Goal: Task Accomplishment & Management: Manage account settings

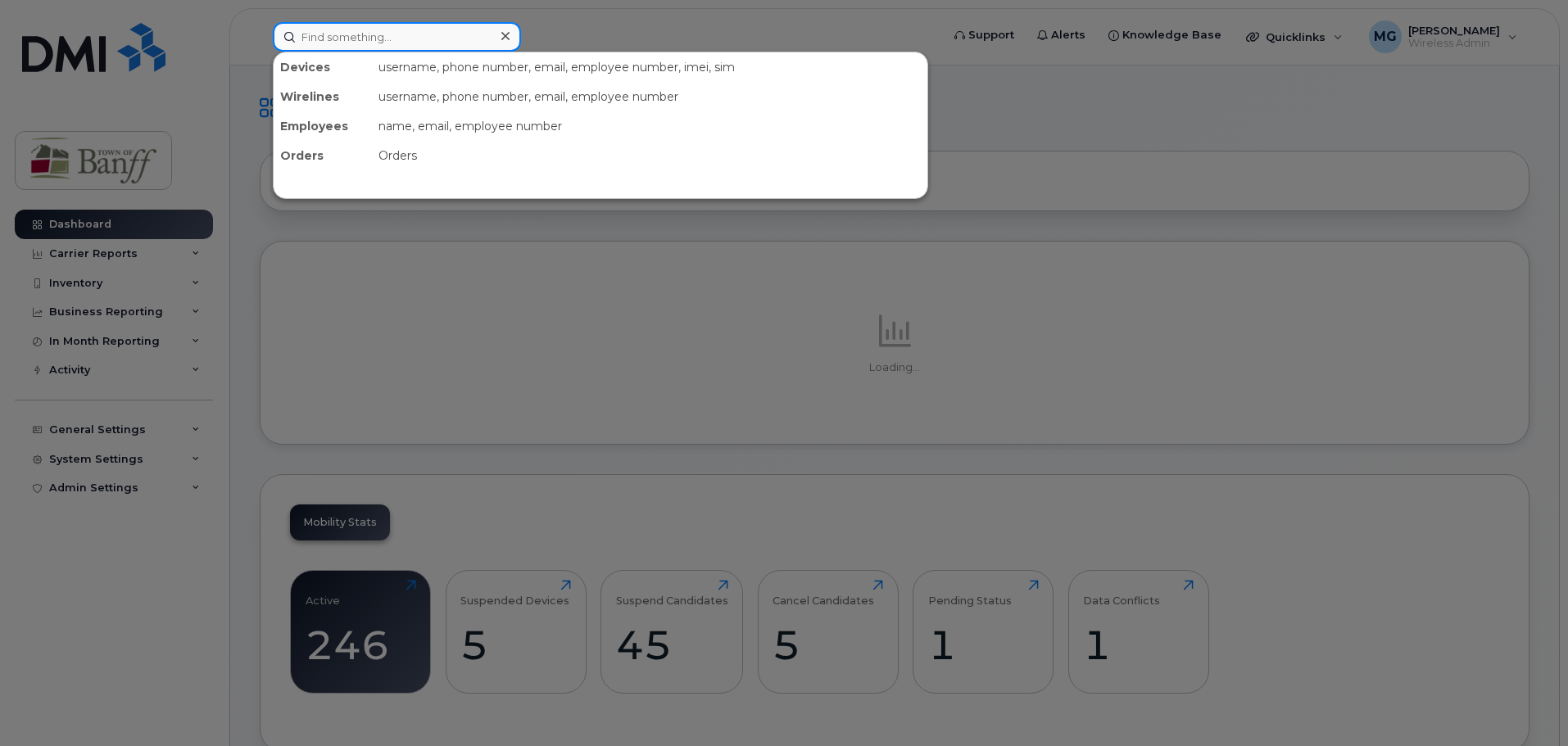
drag, startPoint x: 431, startPoint y: 30, endPoint x: 550, endPoint y: 83, distance: 130.3
click at [432, 31] on input at bounding box center [397, 37] width 248 height 29
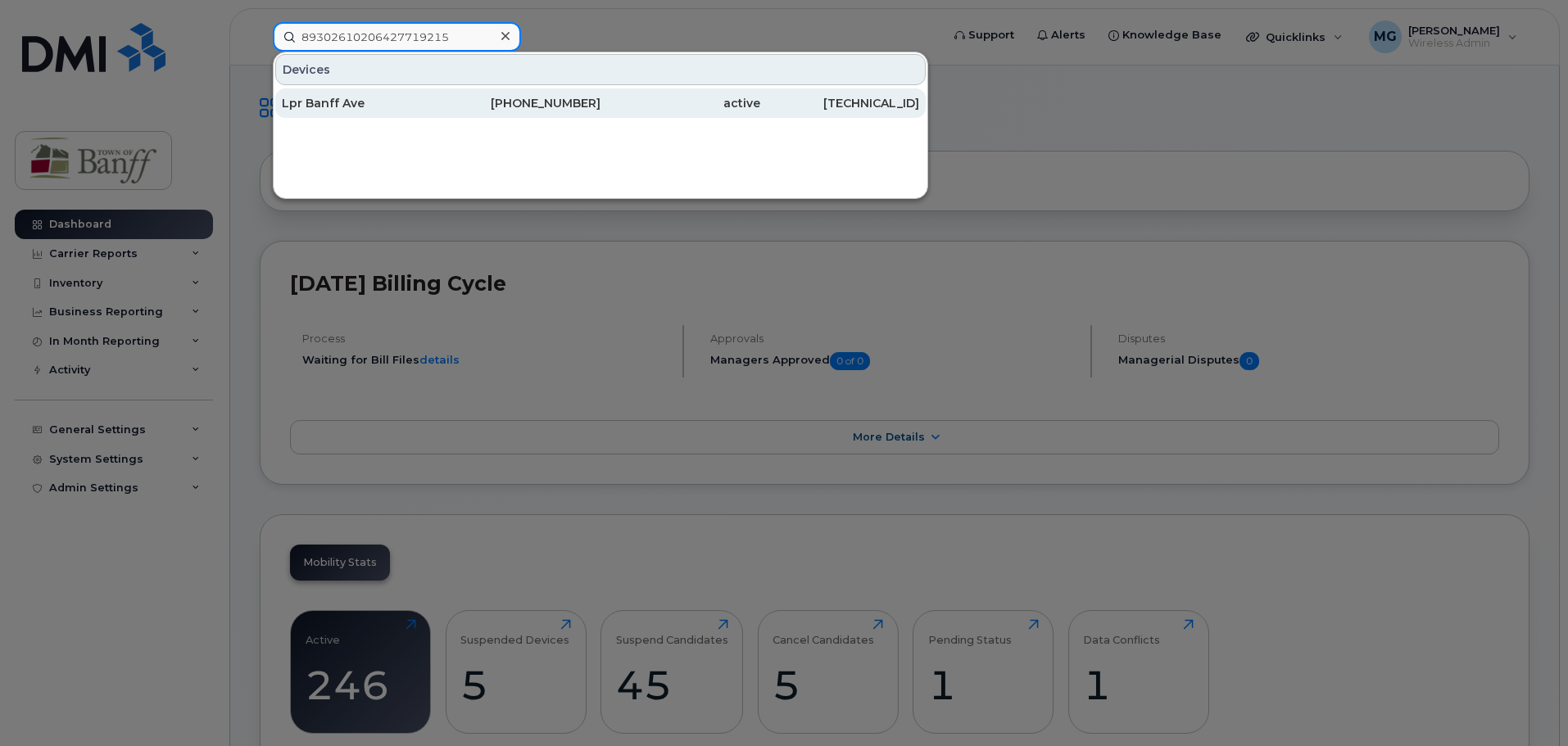
type input "89302610206427719215"
click at [557, 107] on div "403-763-9847" at bounding box center [520, 103] width 159 height 16
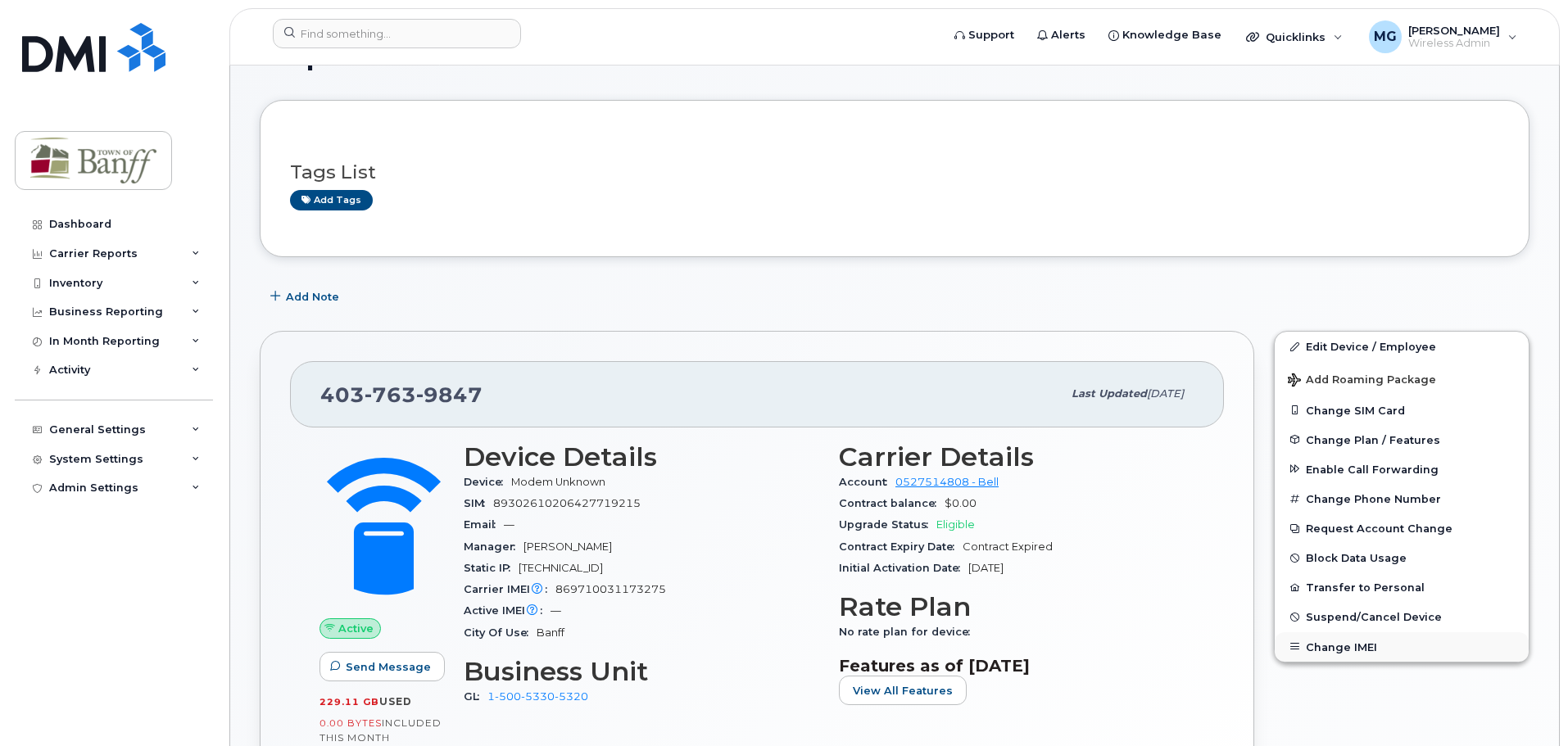
scroll to position [82, 0]
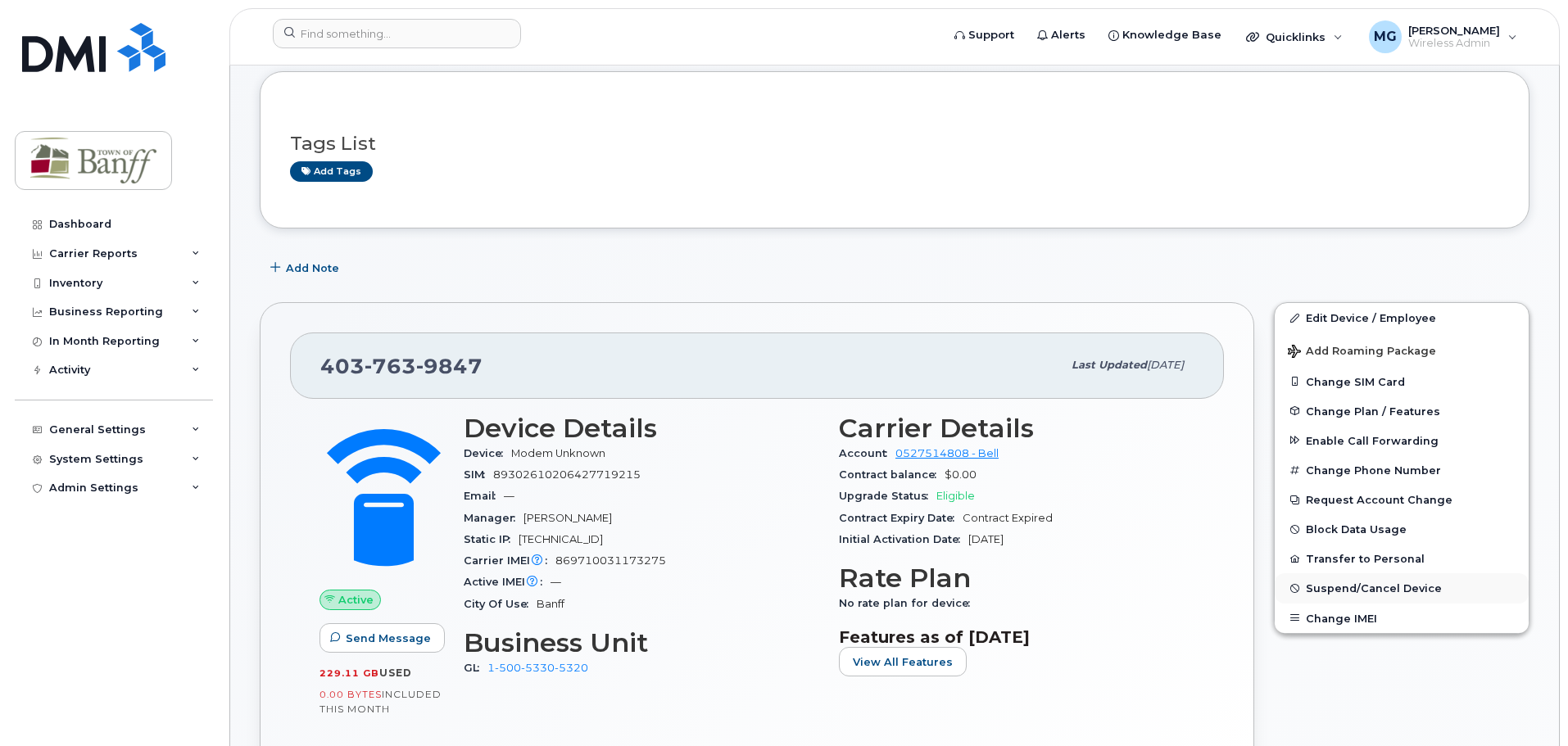
click at [1329, 587] on span "Suspend/Cancel Device" at bounding box center [1373, 588] width 136 height 12
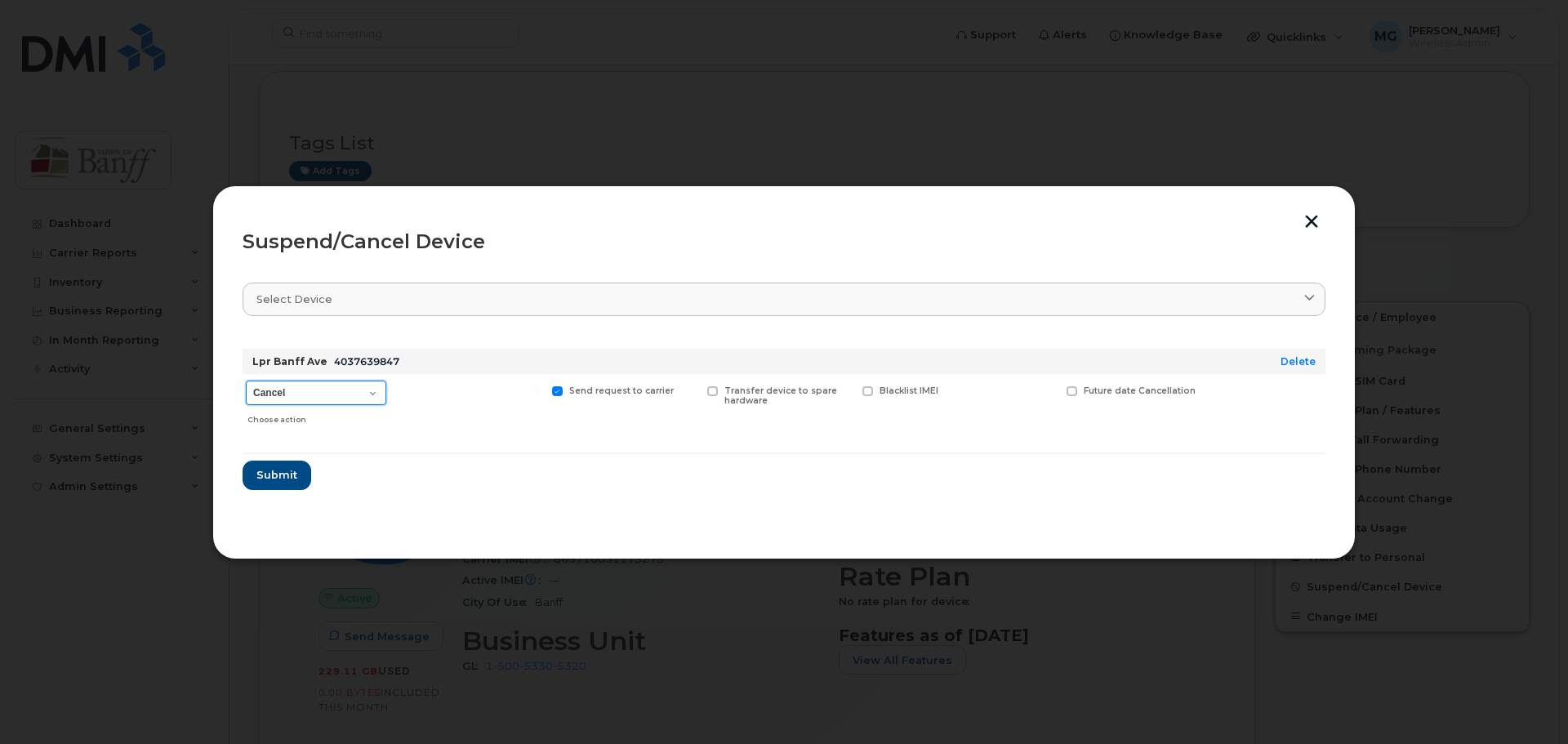
click at [356, 397] on select "Cancel Suspend - Extend Suspension Suspend - Reduced Rate Suspend - Full Rate S…" at bounding box center [316, 393] width 141 height 25
select select "[object Object]"
click at [246, 381] on select "Cancel Suspend - Extend Suspension Suspend - Reduced Rate Suspend - Full Rate S…" at bounding box center [316, 393] width 141 height 25
click at [290, 472] on span "Submit" at bounding box center [277, 475] width 41 height 15
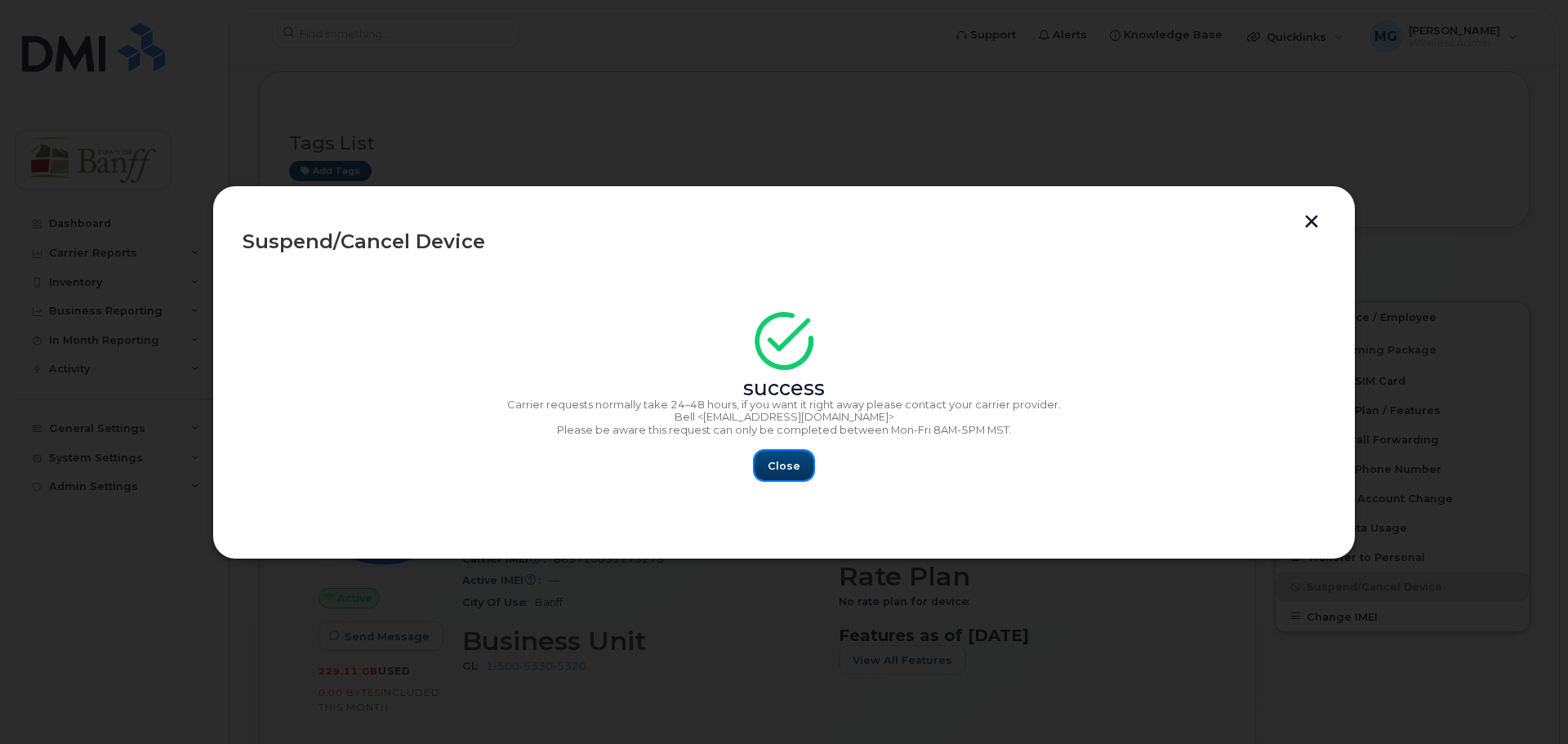
click at [779, 459] on span "Close" at bounding box center [784, 466] width 33 height 15
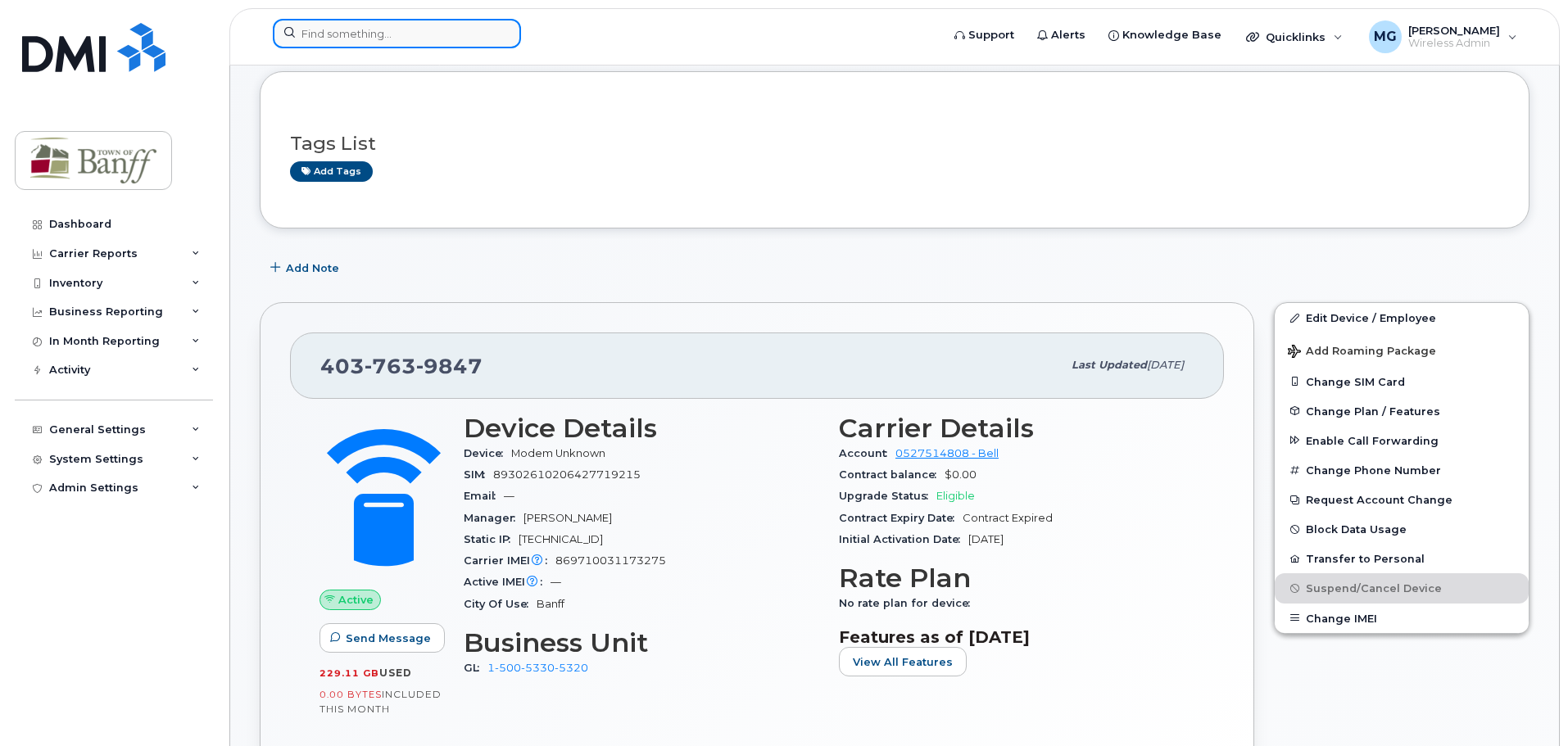
click at [330, 43] on input at bounding box center [397, 34] width 248 height 29
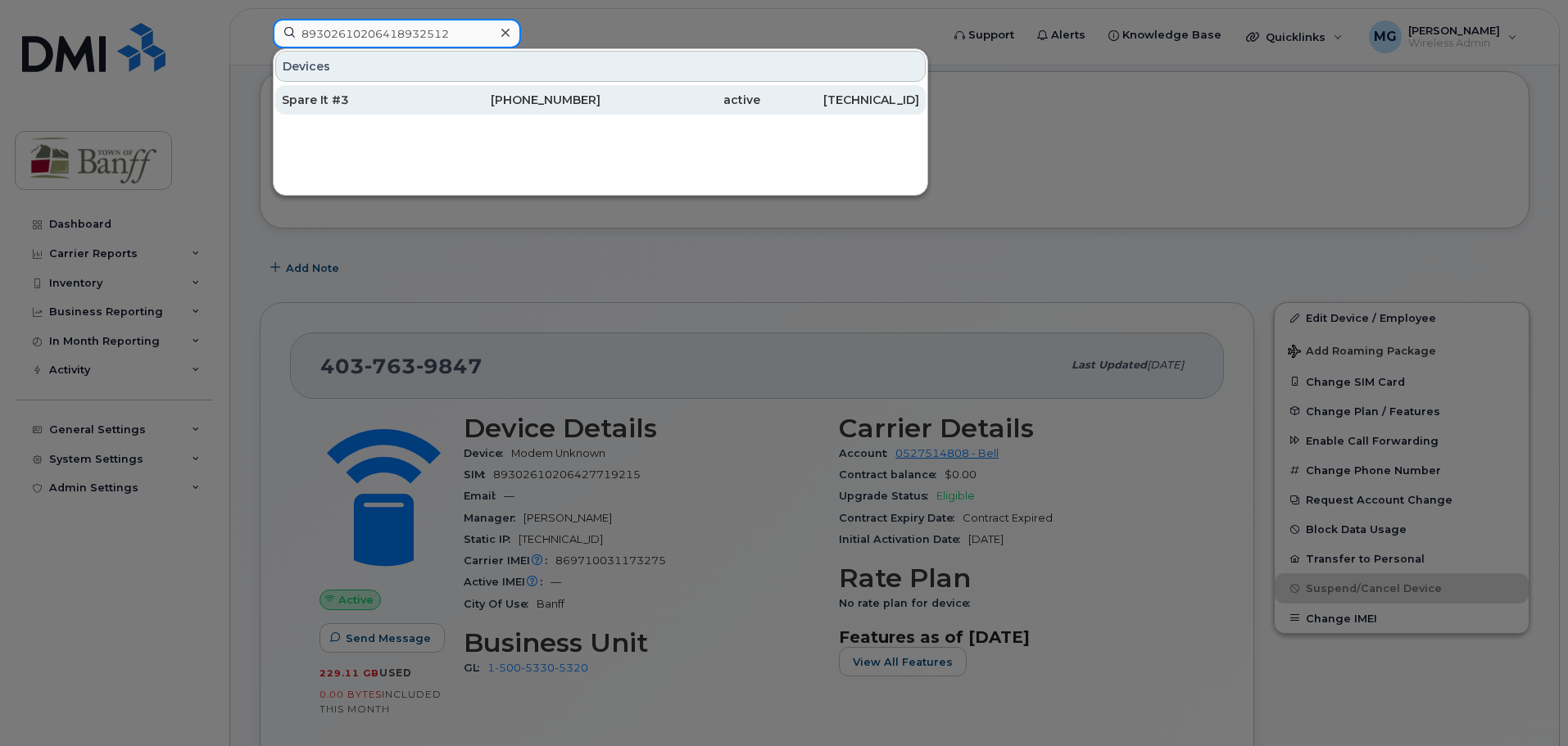
type input "89302610206418932512"
click at [429, 97] on div "Spare It #3" at bounding box center [361, 99] width 159 height 16
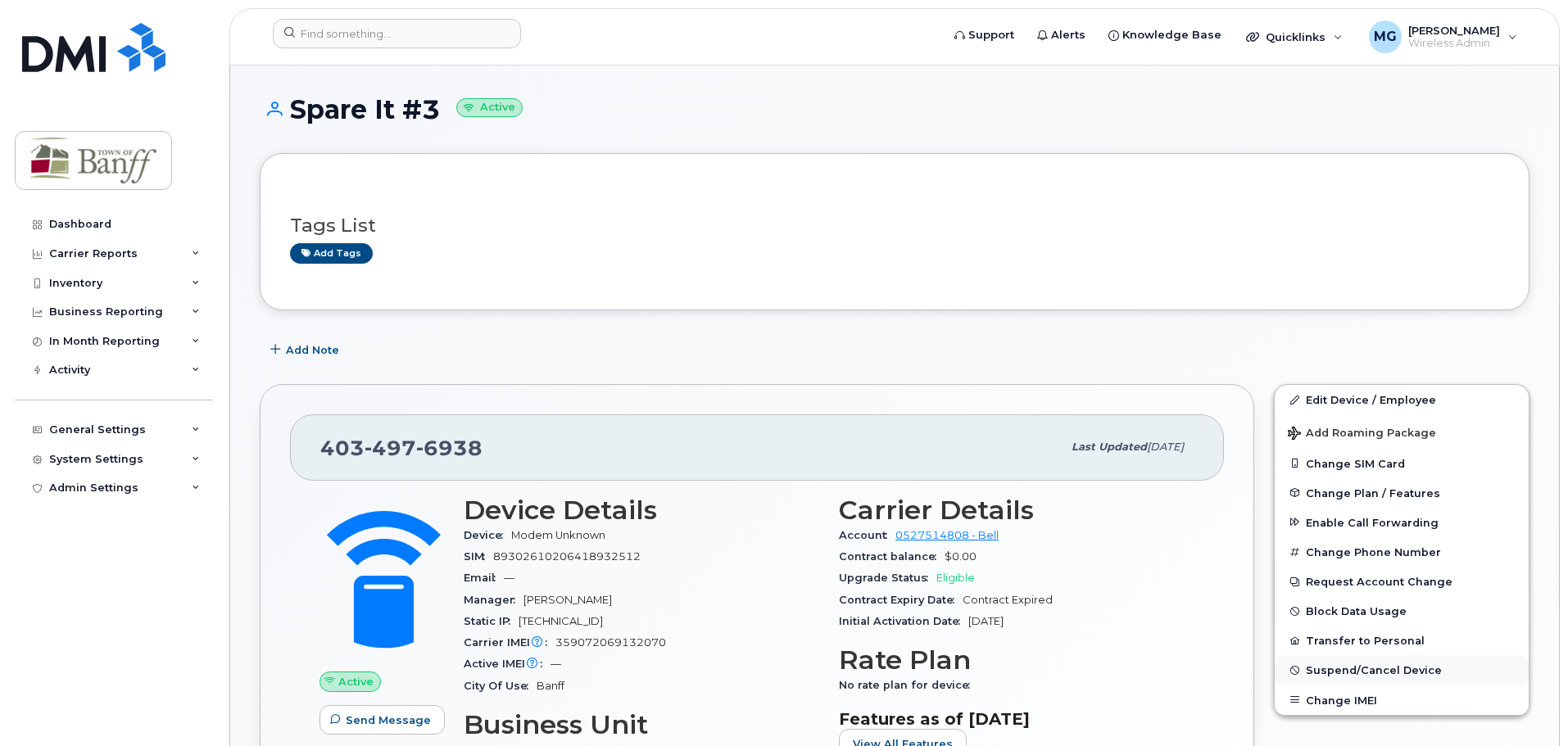
click at [1343, 687] on button "Change IMEI" at bounding box center [1401, 700] width 254 height 29
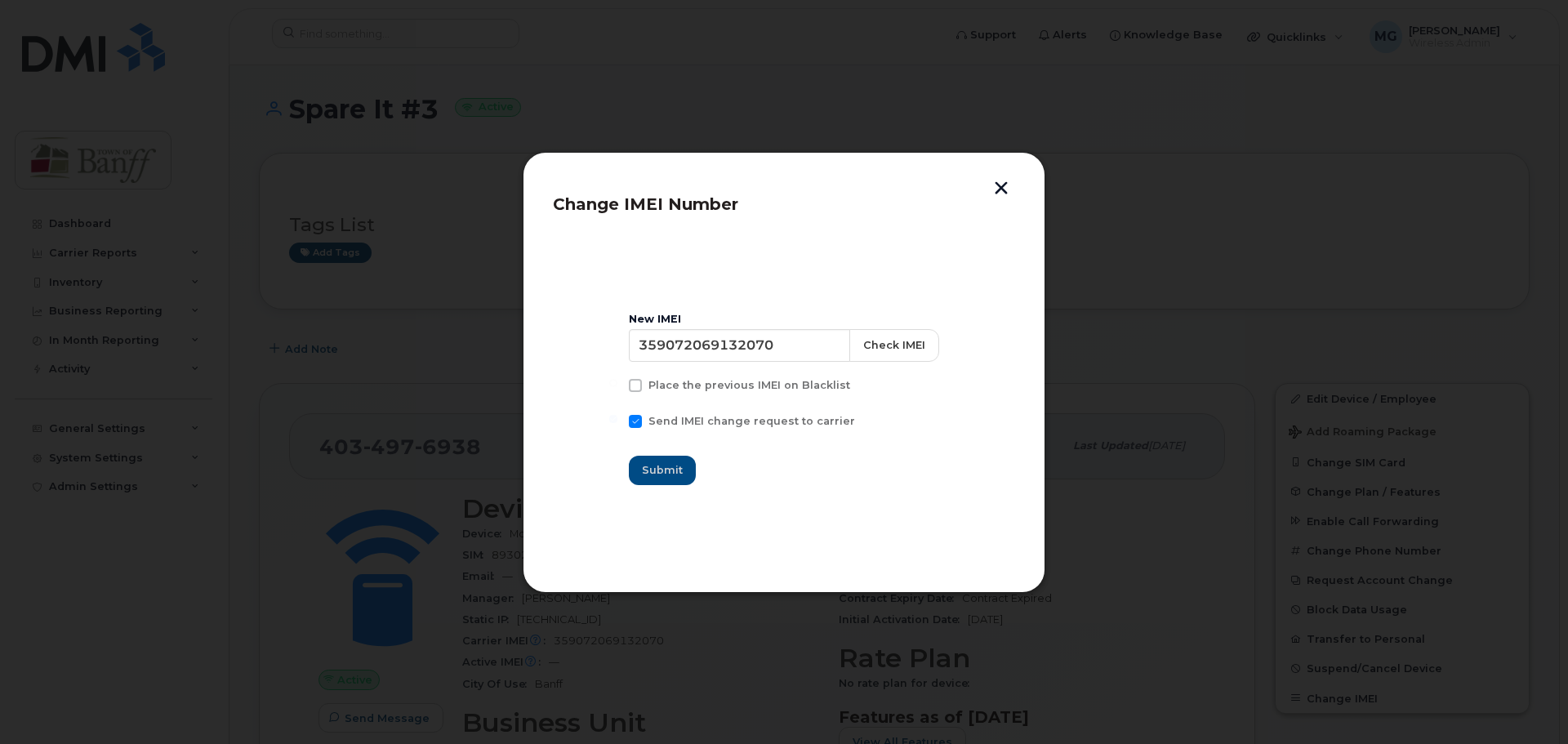
click at [1000, 193] on button "button" at bounding box center [1001, 190] width 25 height 17
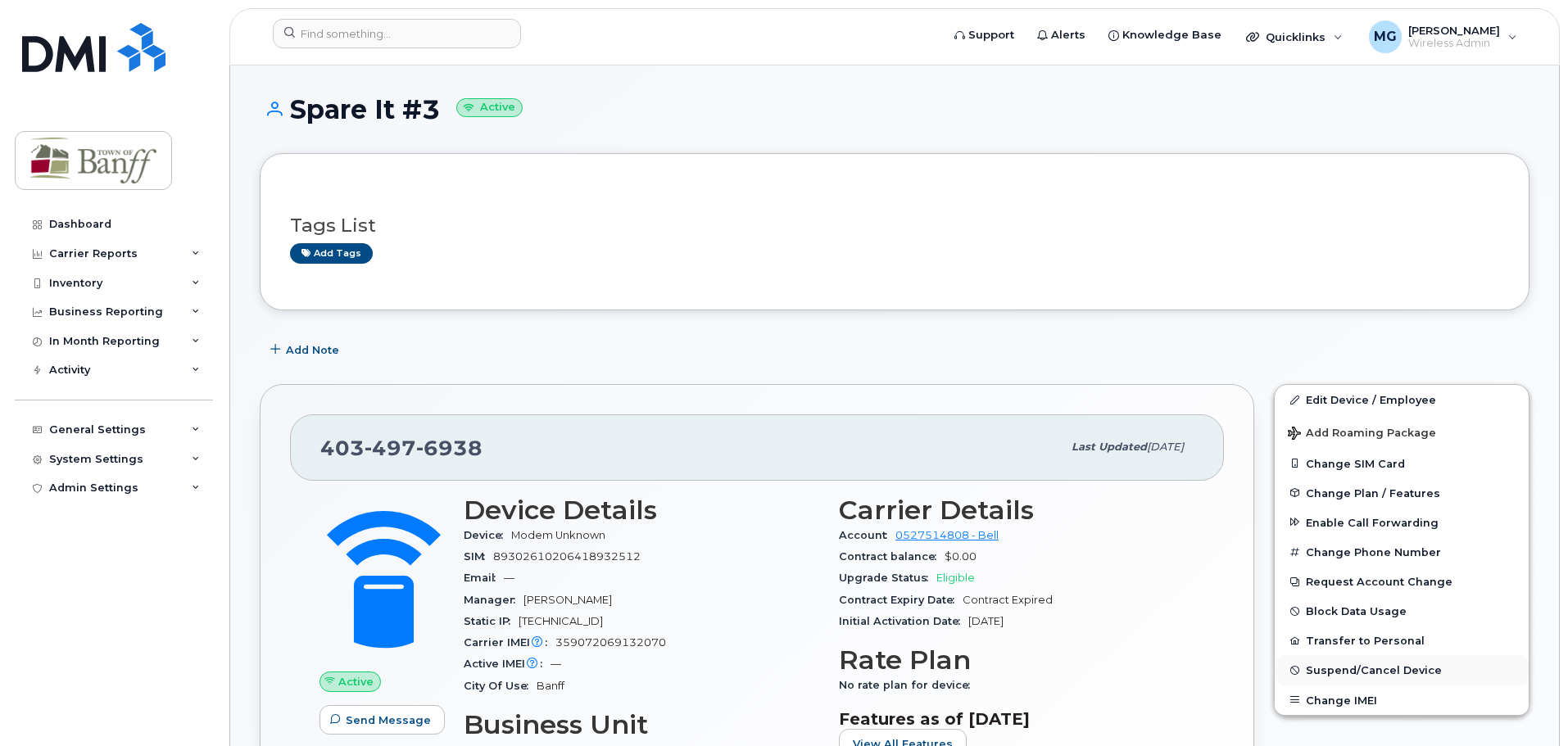
click at [1317, 672] on span "Suspend/Cancel Device" at bounding box center [1373, 670] width 136 height 12
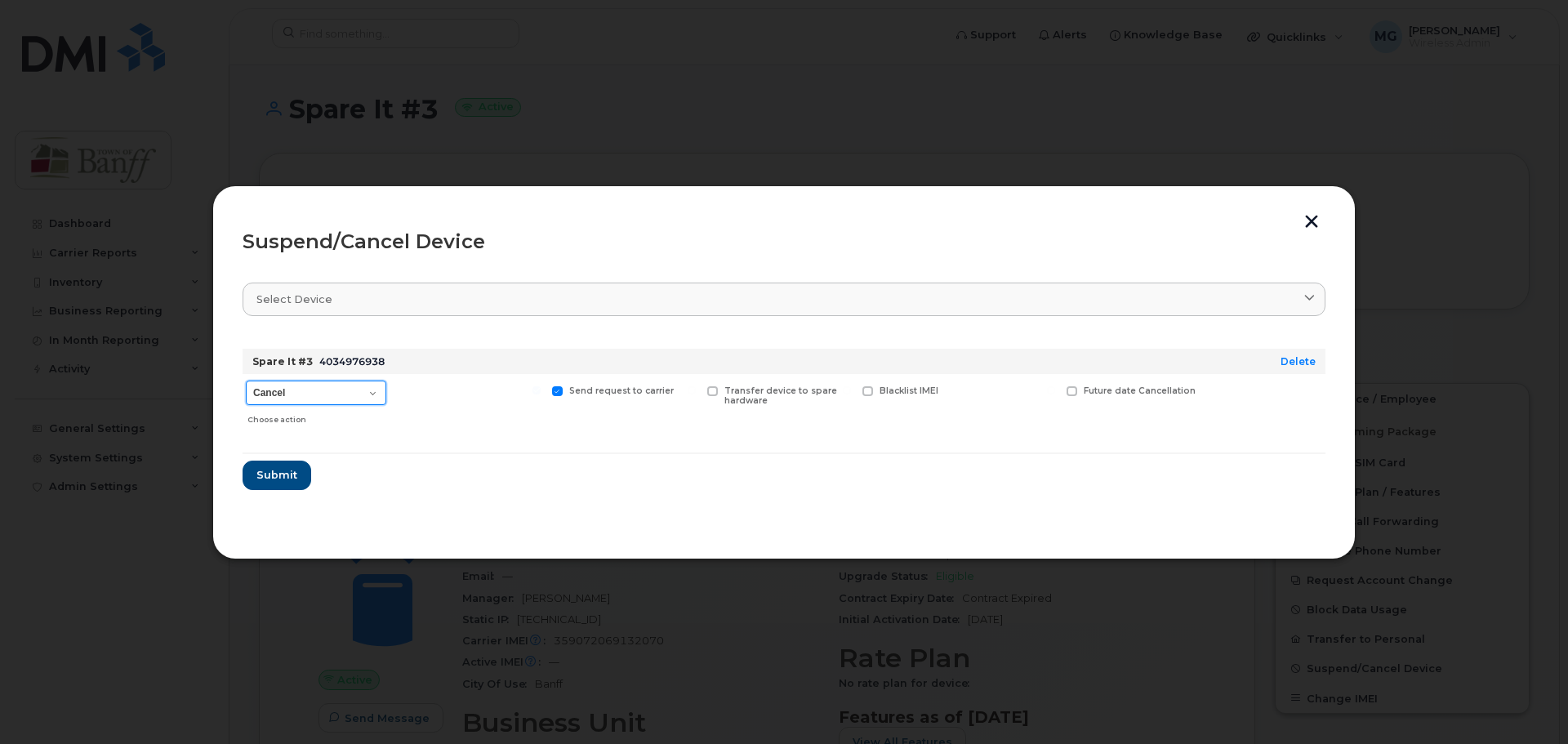
click at [356, 395] on select "Cancel Suspend - Extend Suspension Suspend - Reduced Rate Suspend - Full Rate S…" at bounding box center [316, 393] width 141 height 25
select select "[object Object]"
click at [246, 381] on select "Cancel Suspend - Extend Suspension Suspend - Reduced Rate Suspend - Full Rate S…" at bounding box center [316, 393] width 141 height 25
click at [273, 482] on span "Submit" at bounding box center [277, 475] width 41 height 15
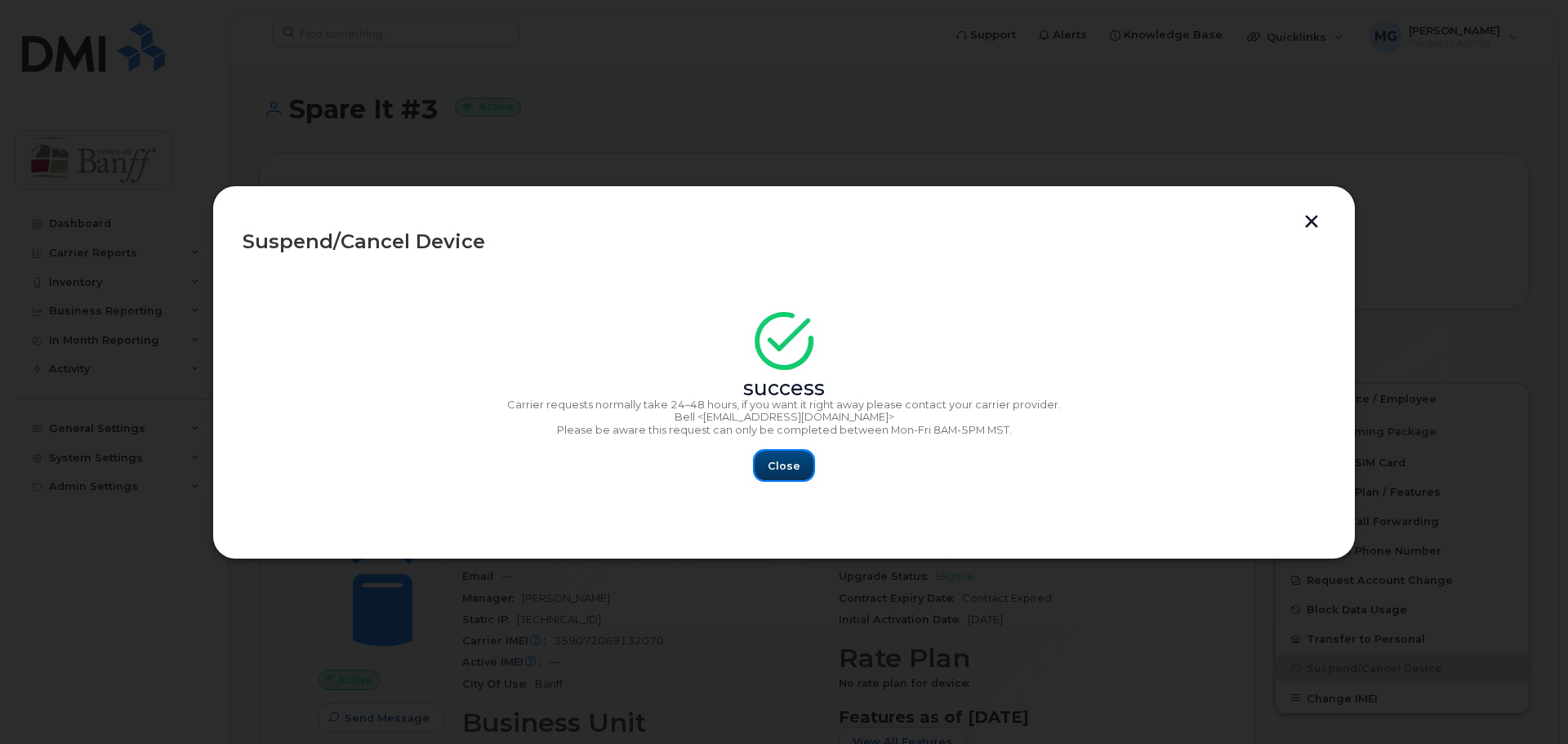
drag, startPoint x: 801, startPoint y: 458, endPoint x: 577, endPoint y: 241, distance: 311.9
click at [802, 458] on button "Close" at bounding box center [784, 466] width 58 height 29
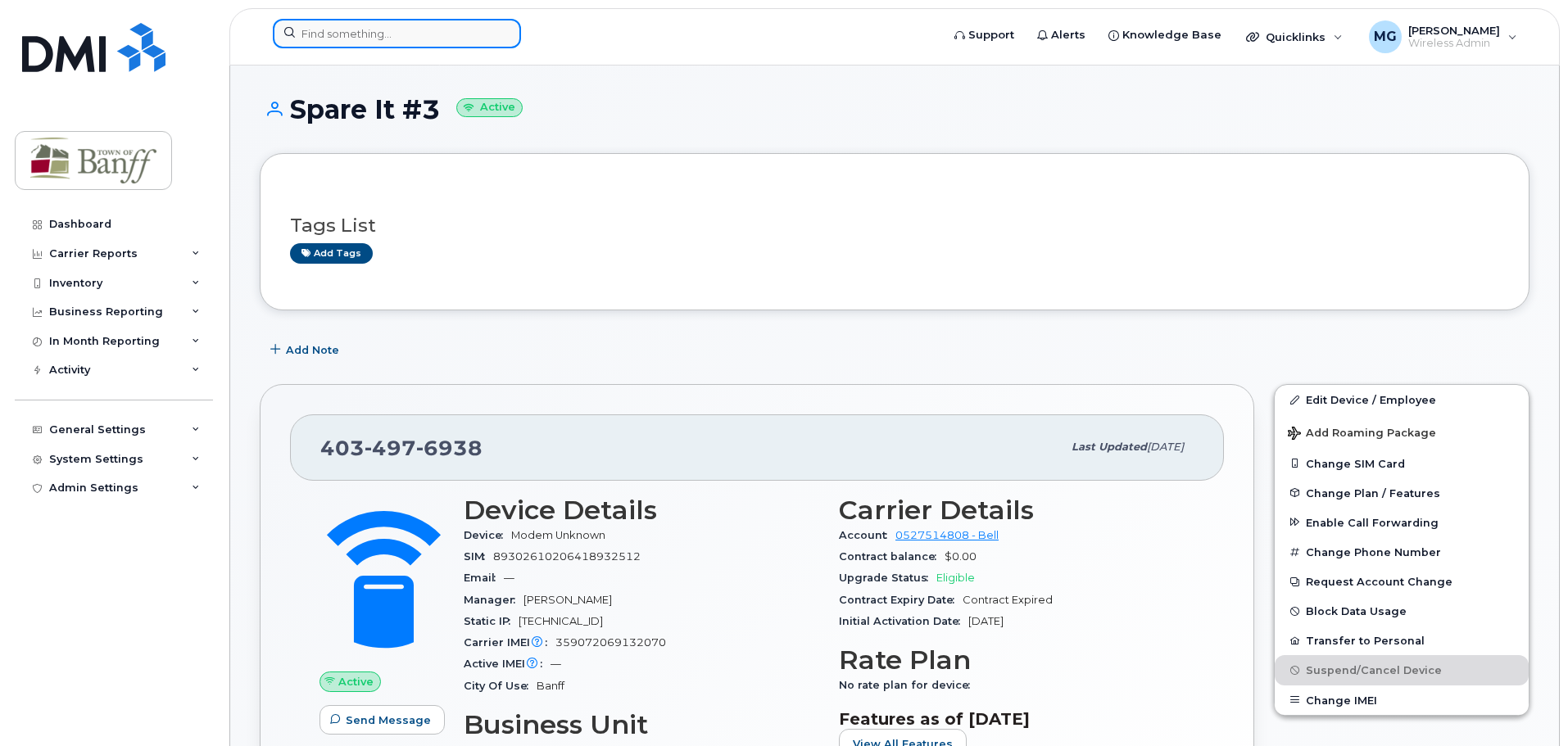
click at [356, 40] on input at bounding box center [397, 34] width 248 height 29
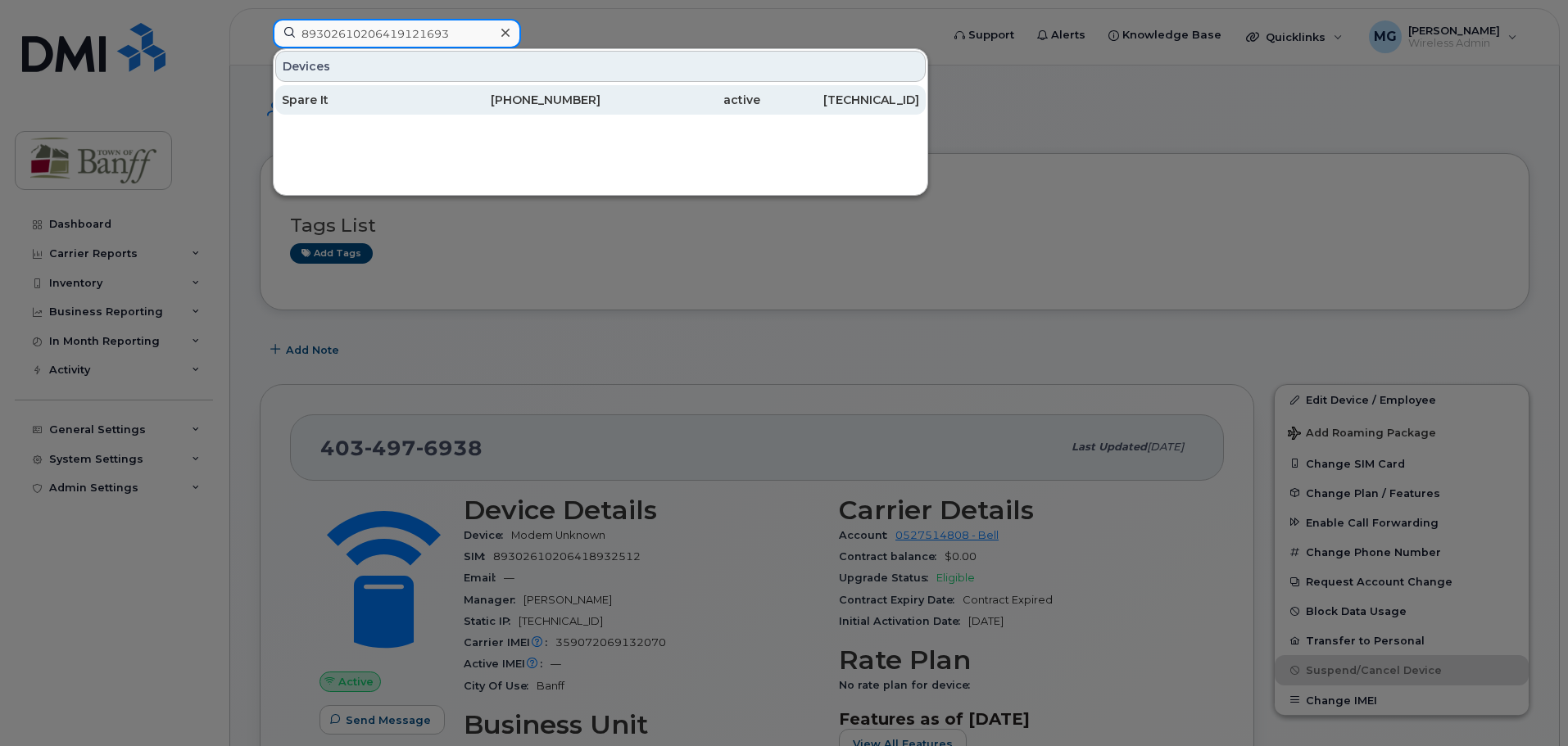
type input "89302610206419121693"
click at [457, 97] on div "403-497-6798" at bounding box center [520, 99] width 159 height 16
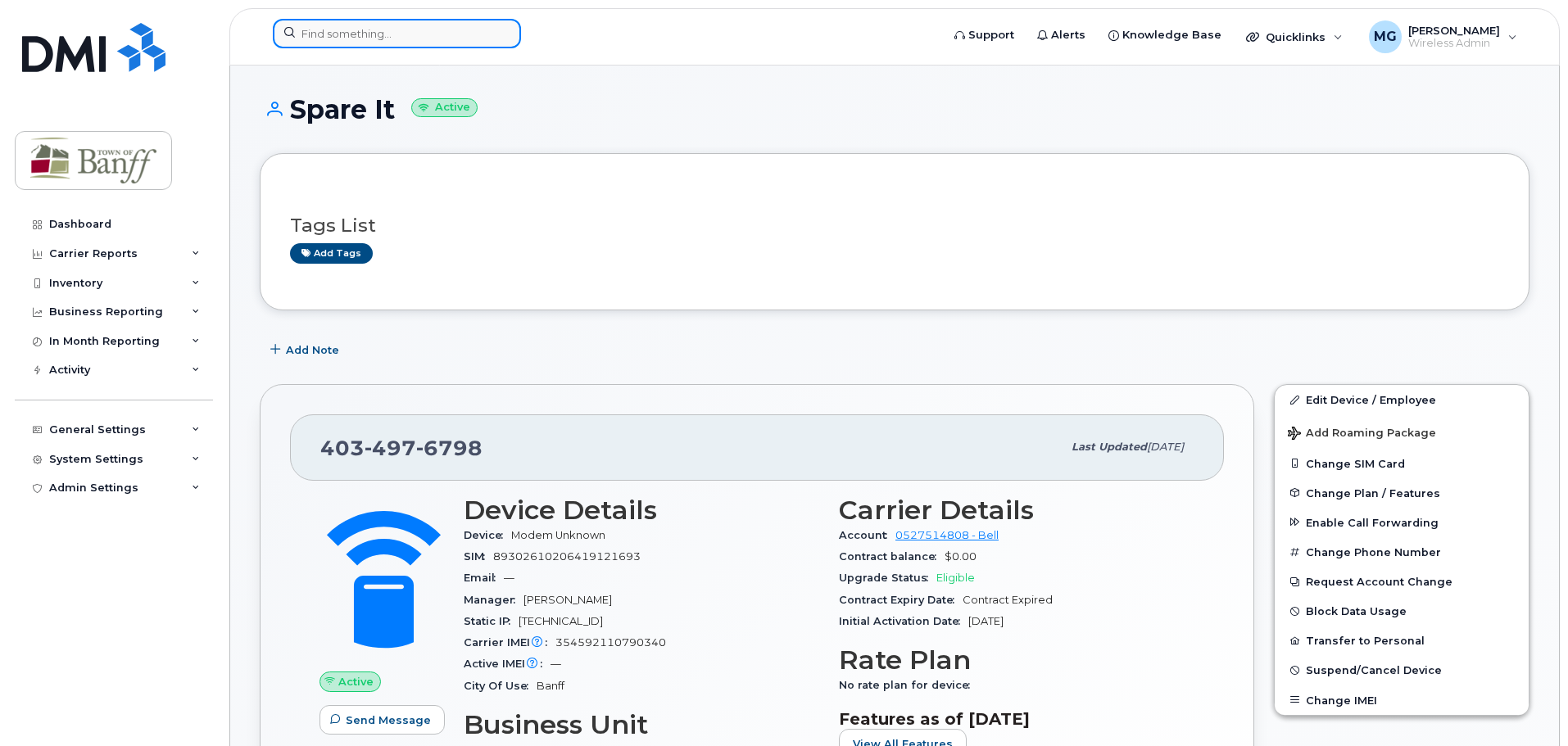
click at [420, 31] on input at bounding box center [397, 34] width 248 height 29
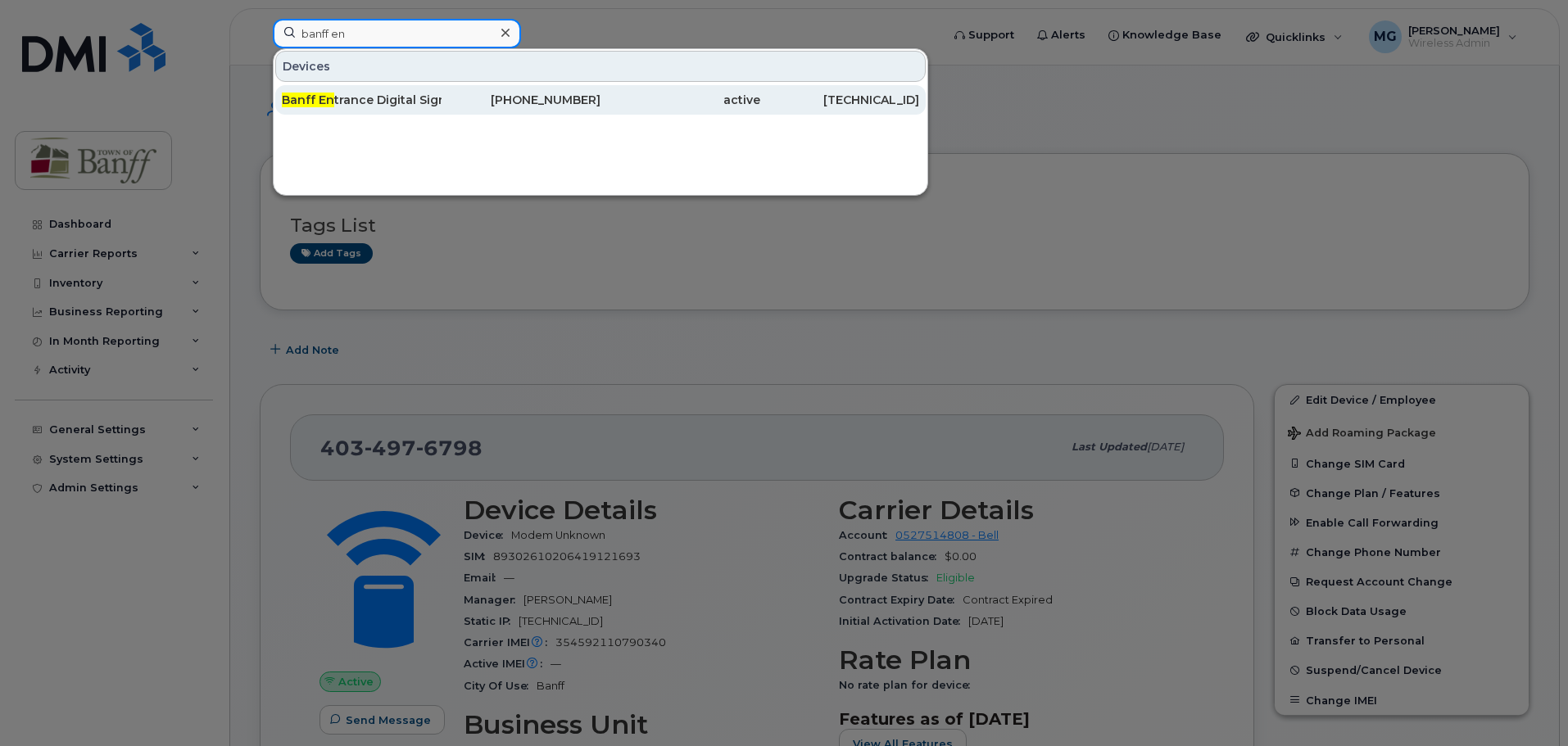
type input "banff en"
click at [401, 97] on div "Banff En trance Digital Sign" at bounding box center [361, 99] width 159 height 16
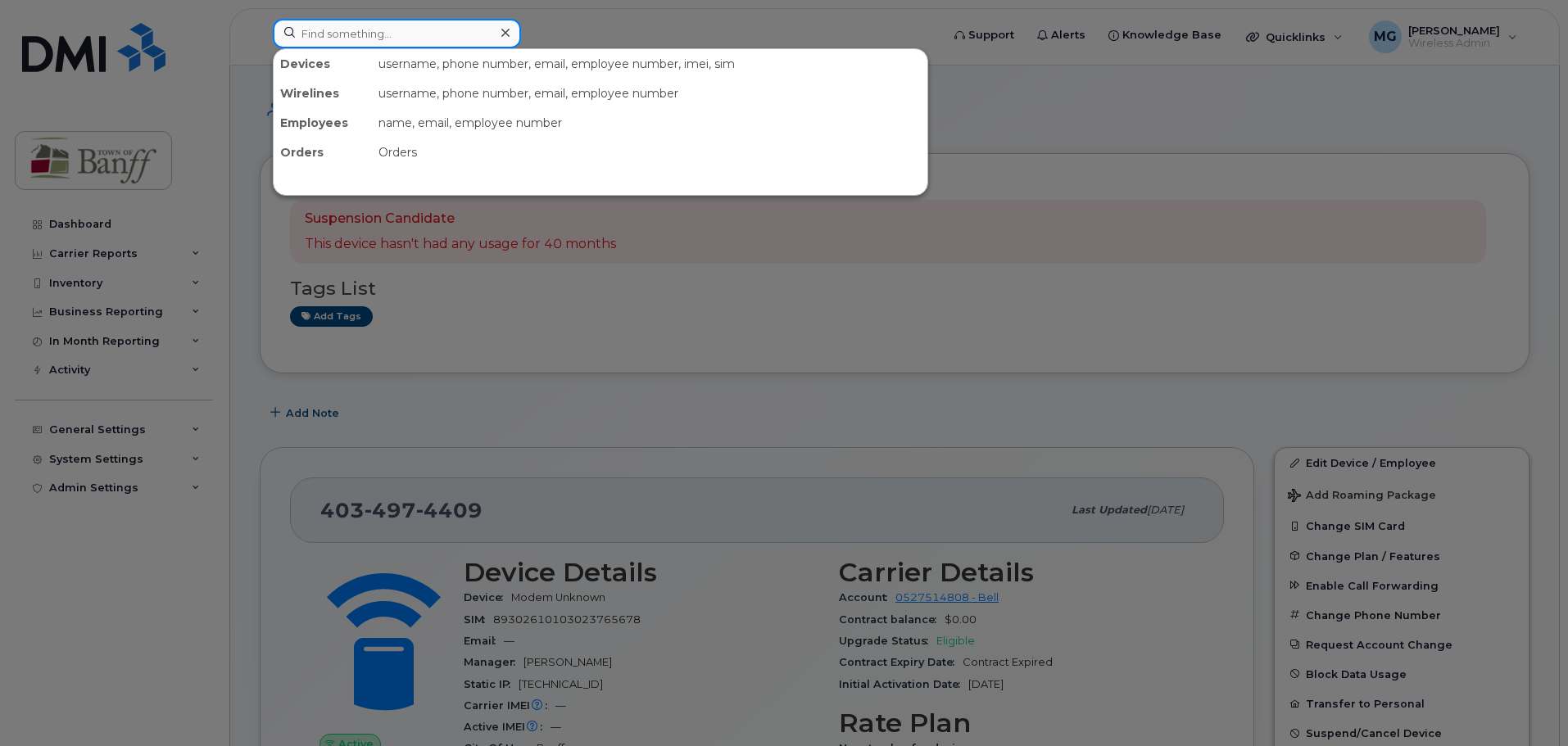
drag, startPoint x: 423, startPoint y: 40, endPoint x: 528, endPoint y: 64, distance: 107.7
click at [424, 39] on input at bounding box center [397, 34] width 248 height 29
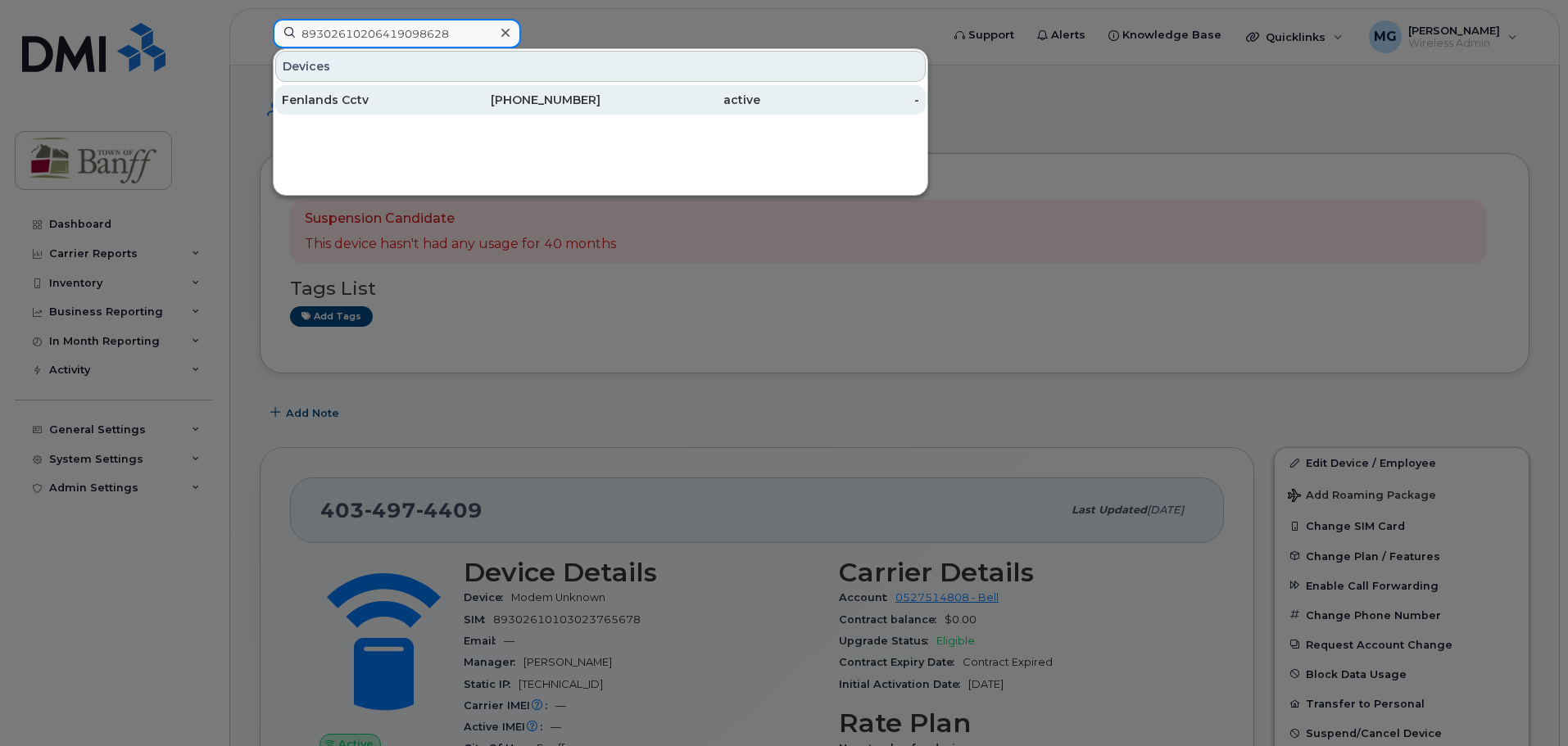
type input "89302610206419098628"
click at [551, 103] on div "[PHONE_NUMBER]" at bounding box center [520, 99] width 159 height 16
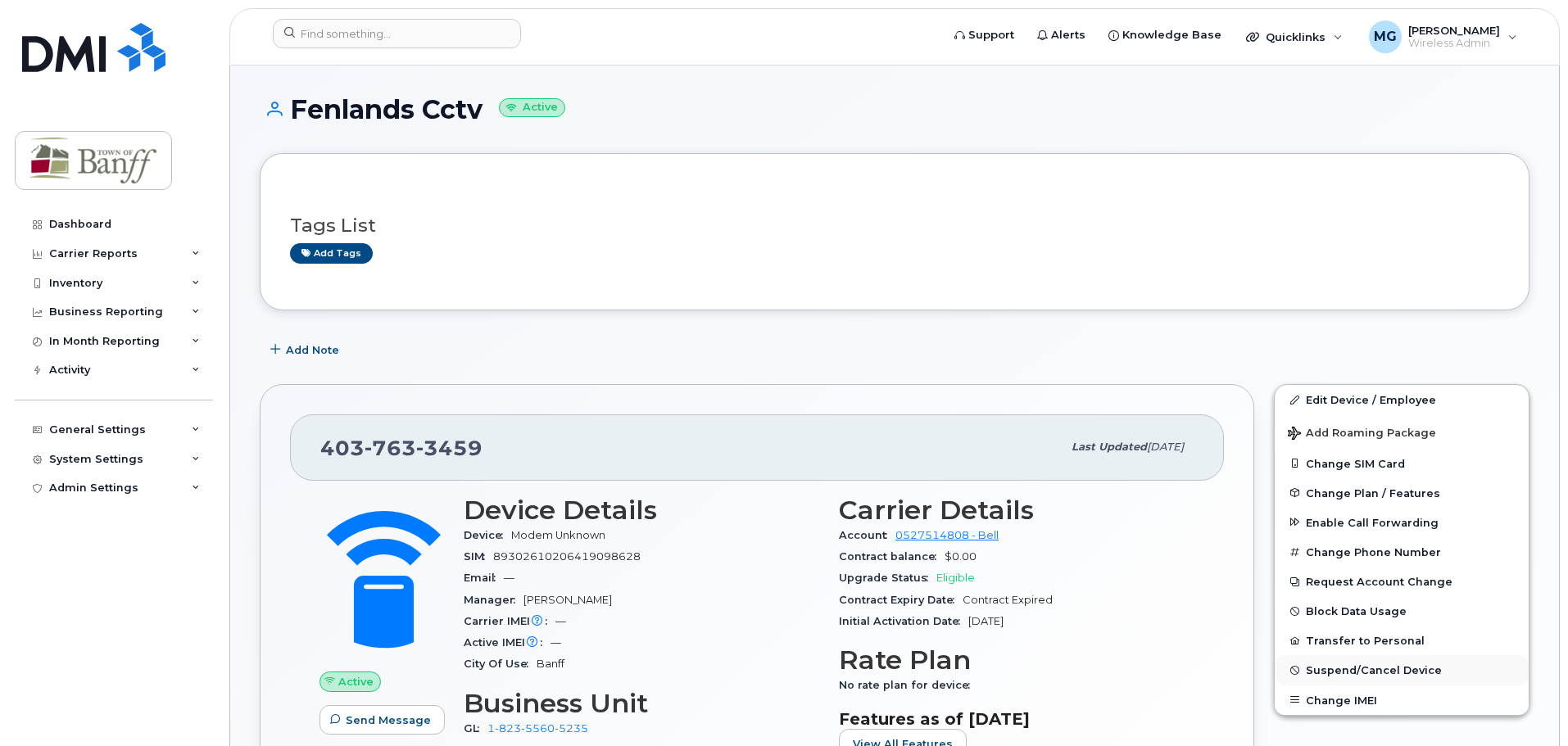
click at [1335, 669] on span "Suspend/Cancel Device" at bounding box center [1373, 670] width 136 height 12
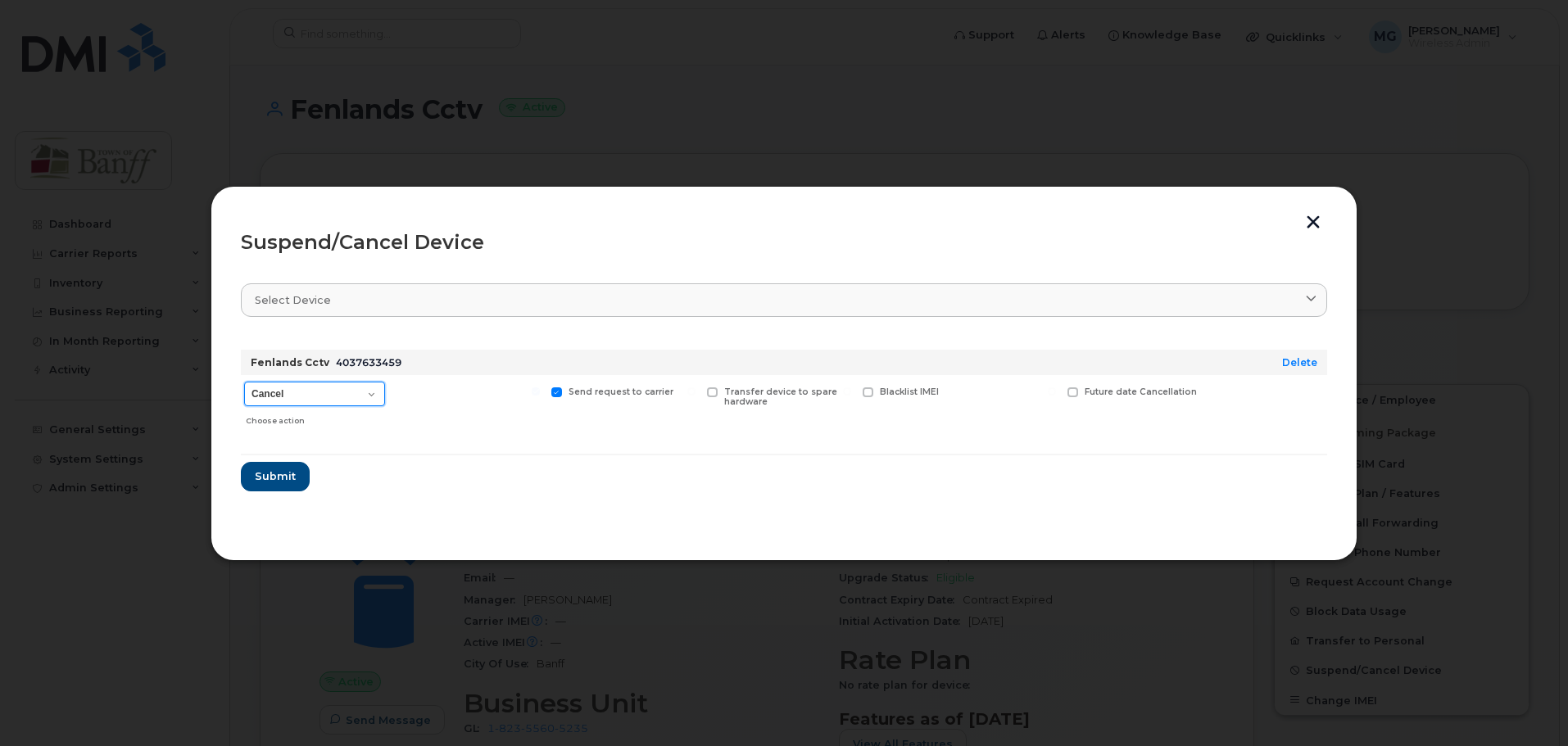
drag, startPoint x: 351, startPoint y: 395, endPoint x: 347, endPoint y: 404, distance: 9.8
click at [351, 395] on select "Cancel Suspend - Extend Suspension Suspend - Reduced Rate Suspend - Full Rate S…" at bounding box center [314, 394] width 141 height 25
select select "[object Object]"
click at [244, 382] on select "Cancel Suspend - Extend Suspension Suspend - Reduced Rate Suspend - Full Rate S…" at bounding box center [314, 394] width 141 height 25
click at [267, 476] on span "Submit" at bounding box center [275, 476] width 41 height 16
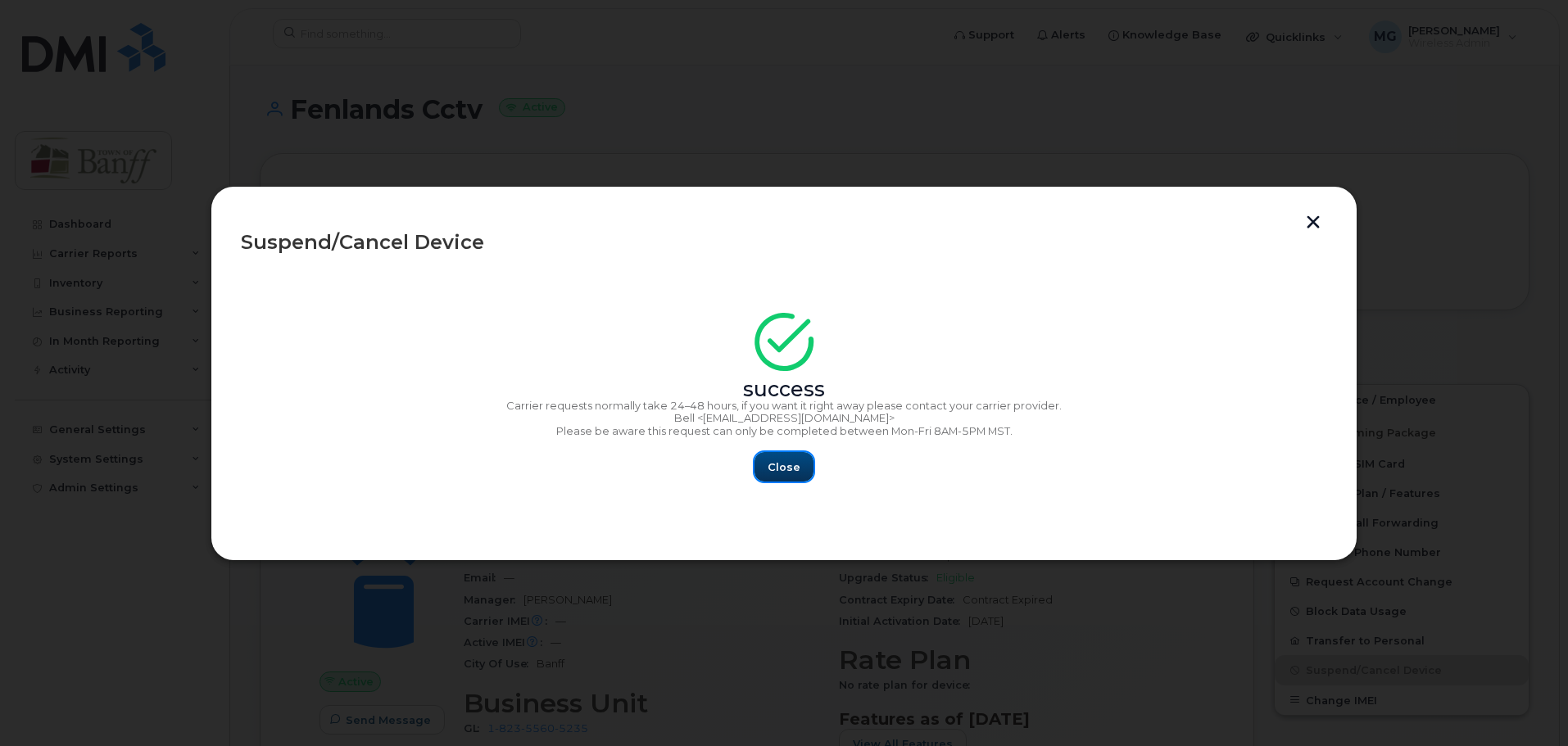
click at [788, 460] on span "Close" at bounding box center [784, 467] width 33 height 16
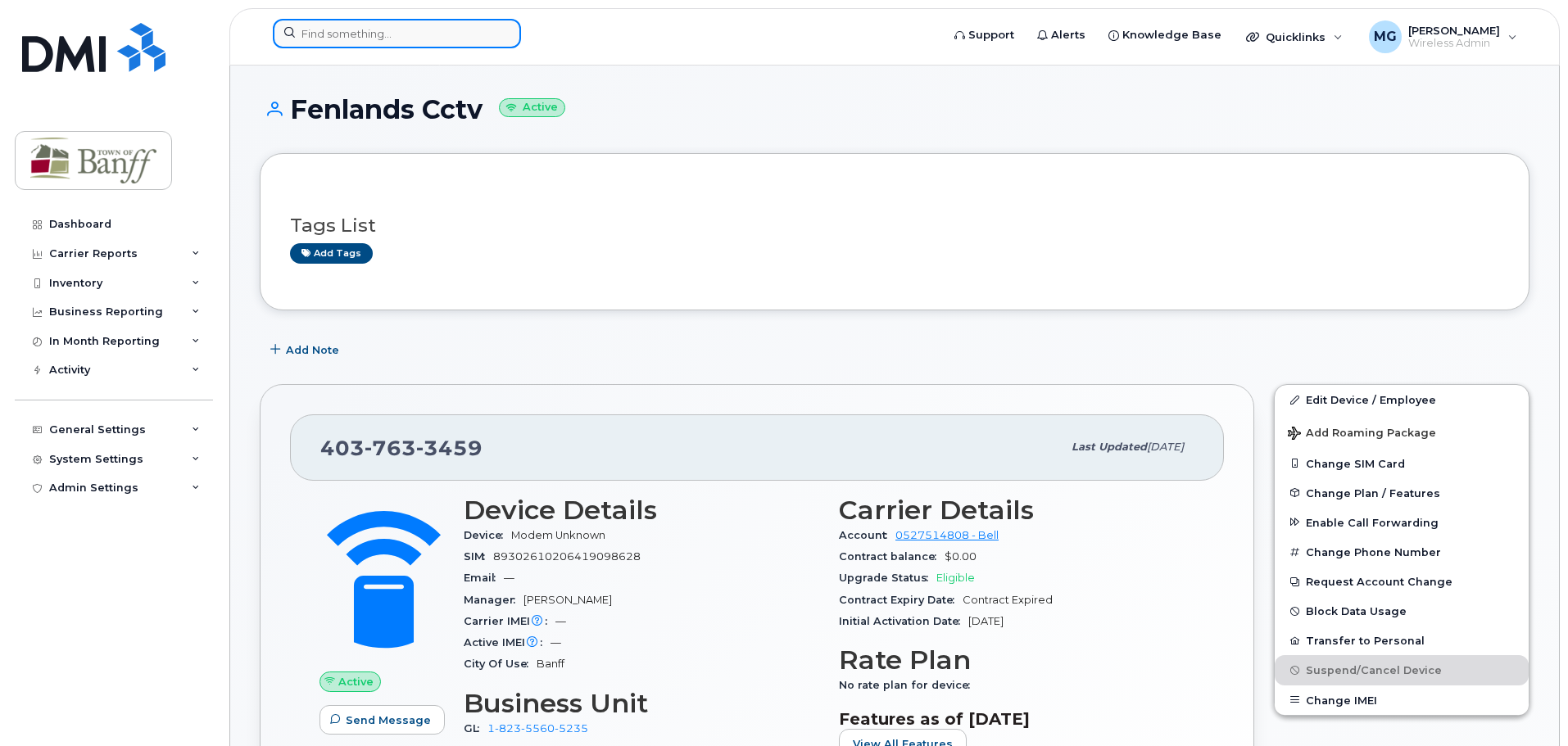
click at [398, 40] on input at bounding box center [397, 34] width 248 height 29
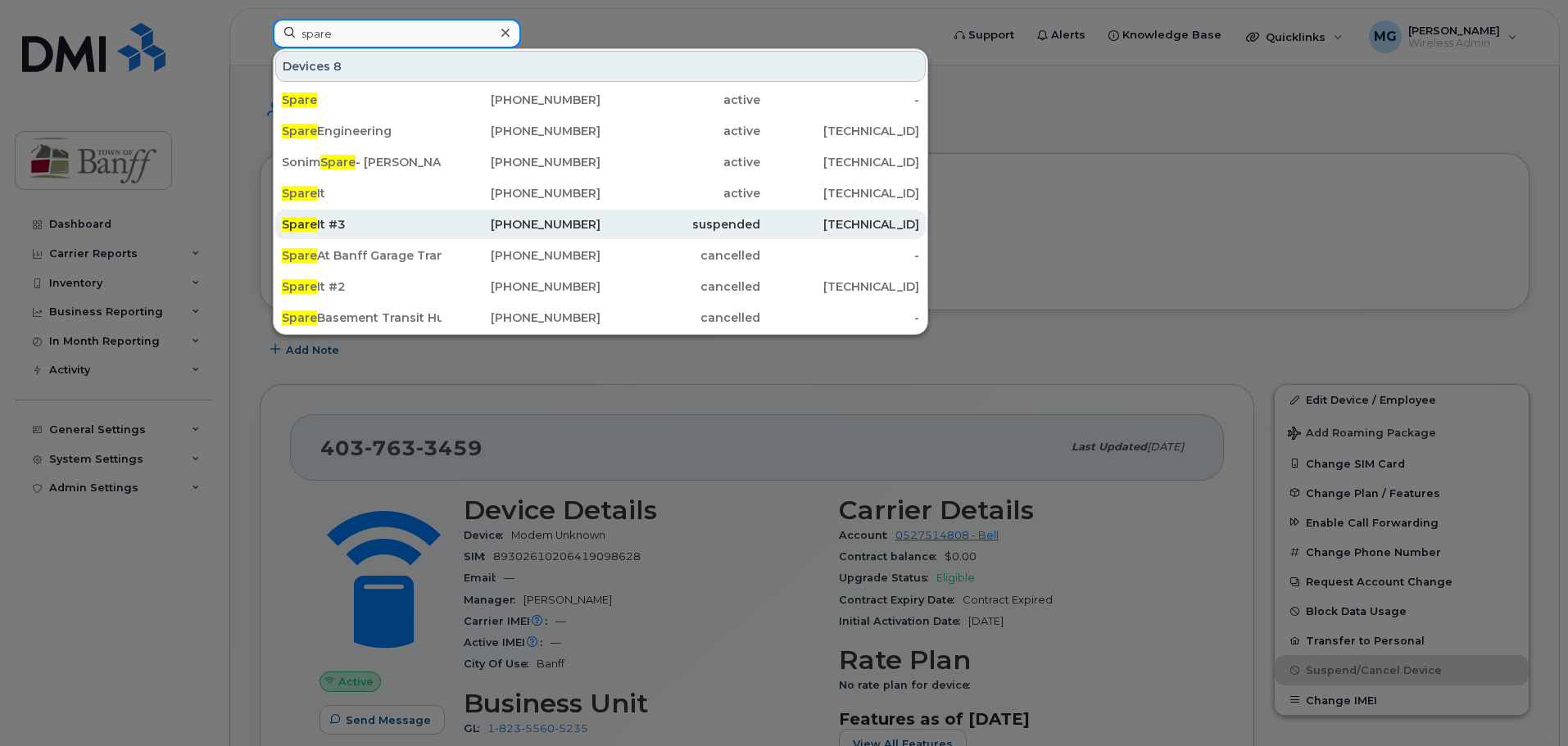
type input "spare"
click at [378, 228] on div "Spare It #3" at bounding box center [361, 224] width 159 height 16
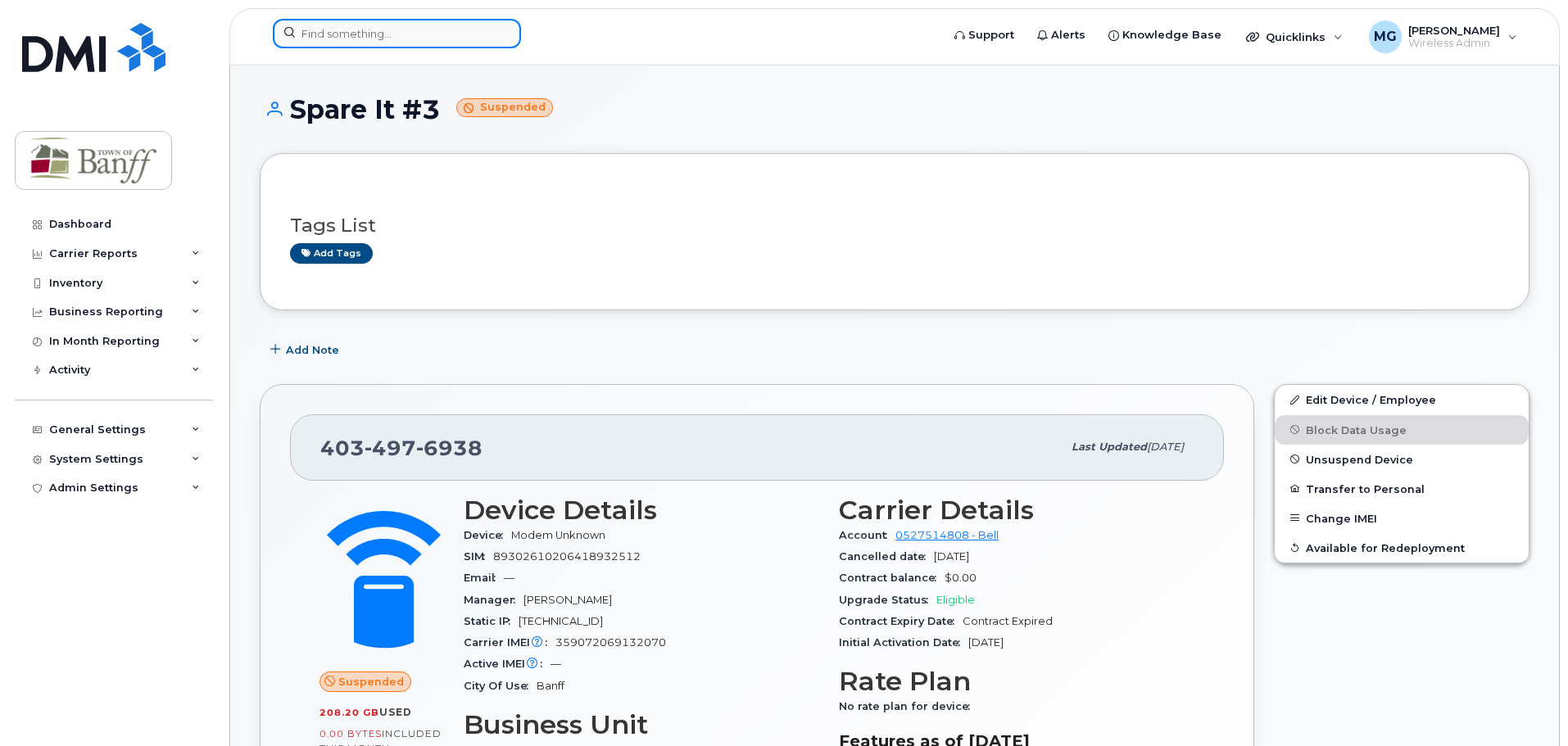
click at [423, 34] on input at bounding box center [397, 34] width 248 height 29
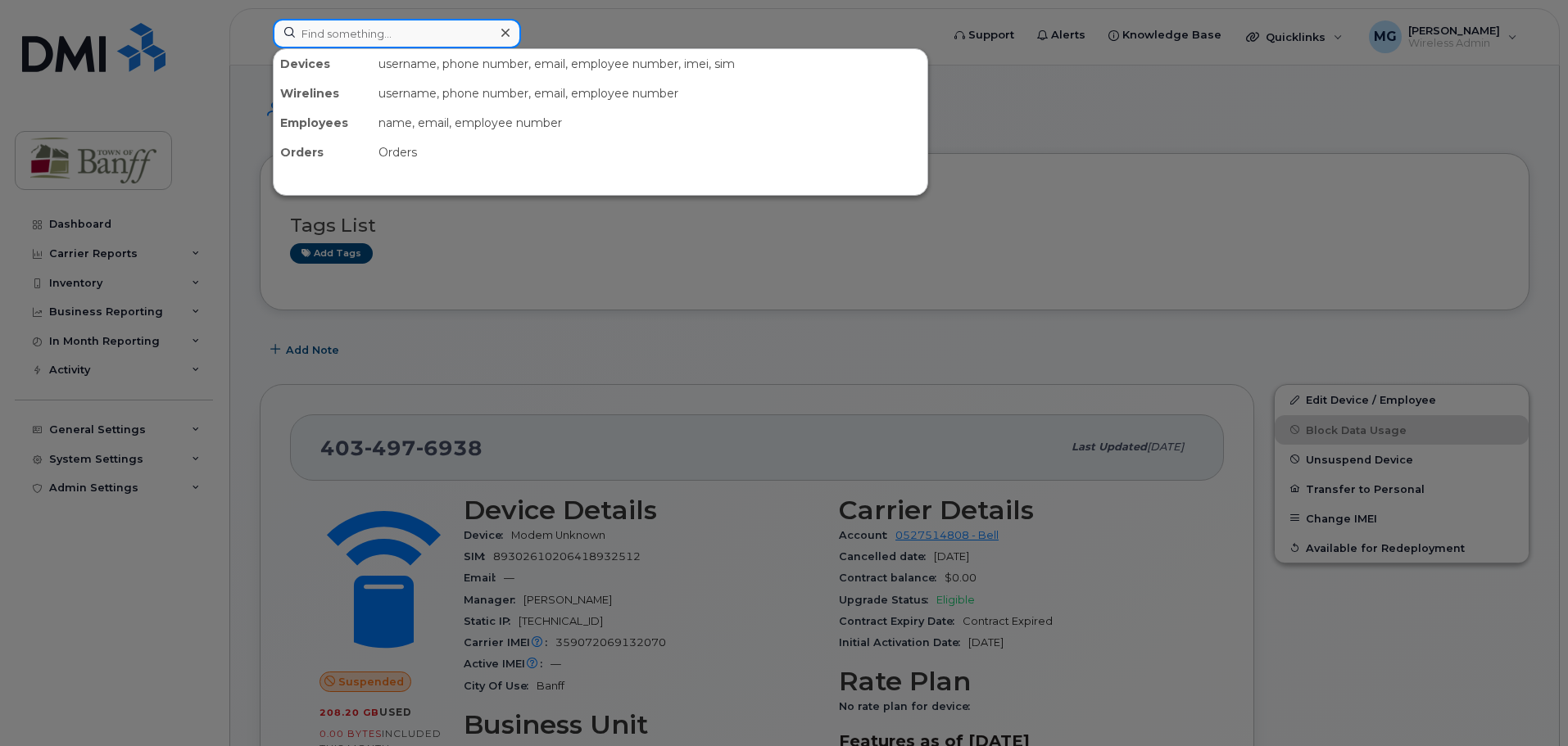
type input "p"
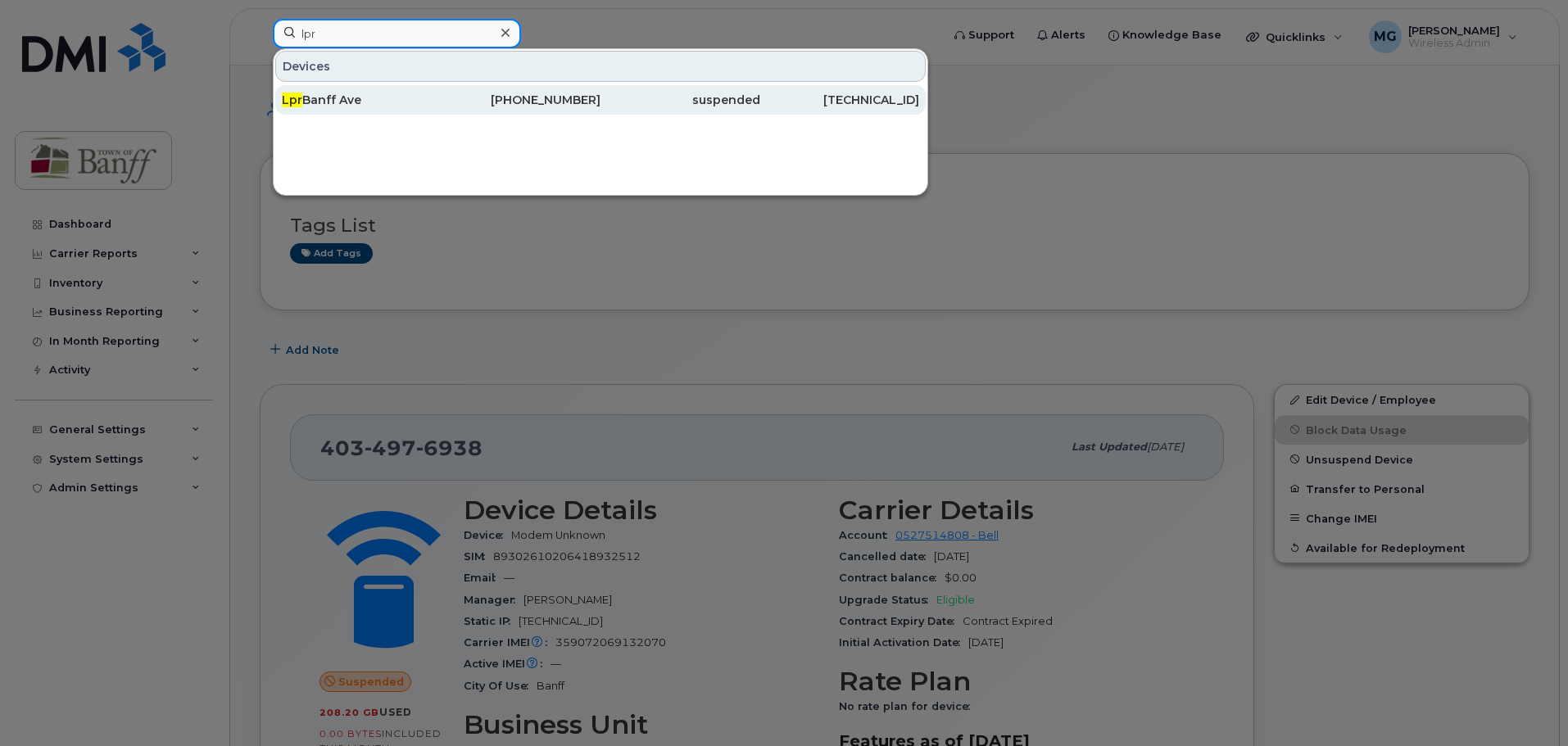
type input "lpr"
click at [423, 96] on div "Lpr Banff Ave" at bounding box center [361, 99] width 159 height 16
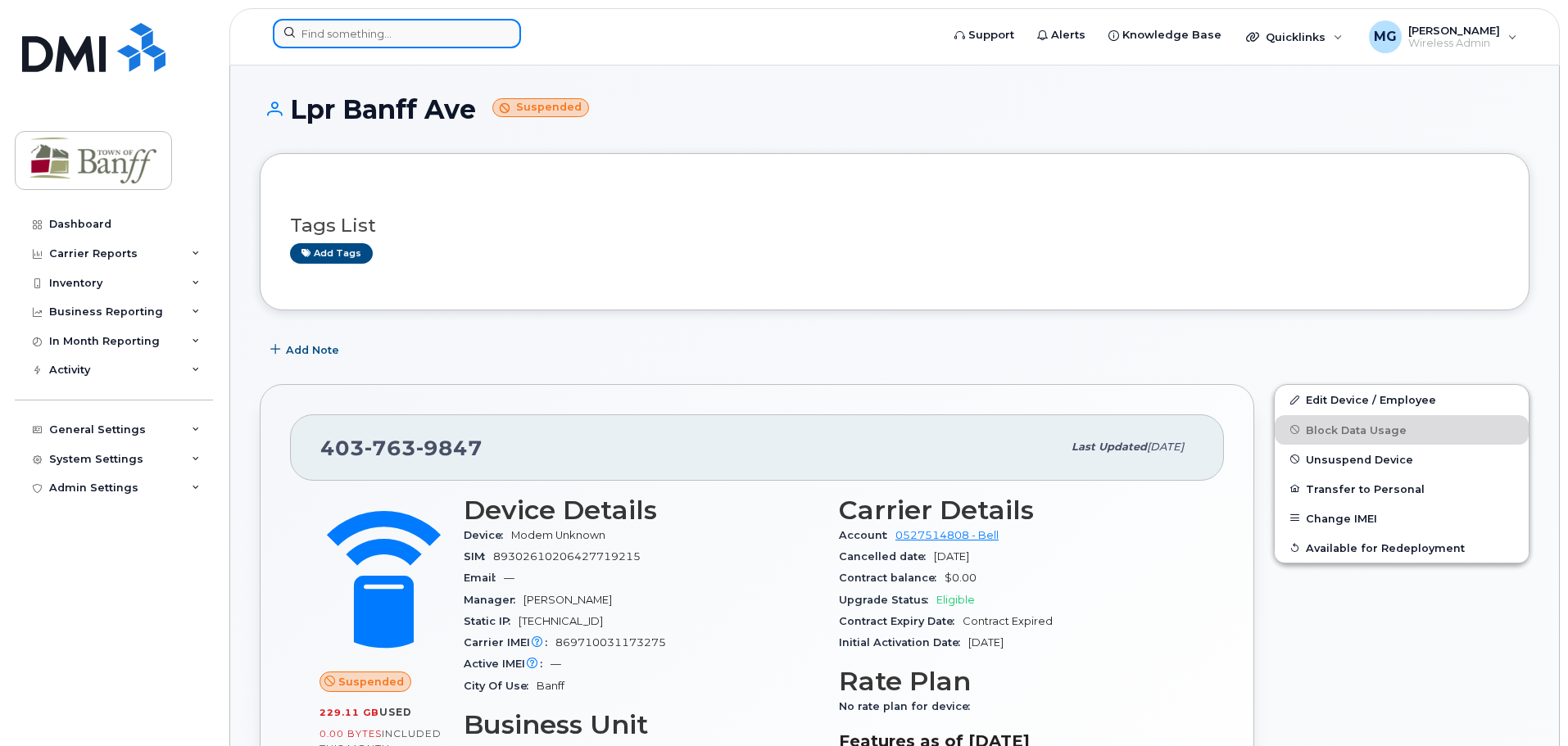
click at [427, 36] on input at bounding box center [397, 34] width 248 height 29
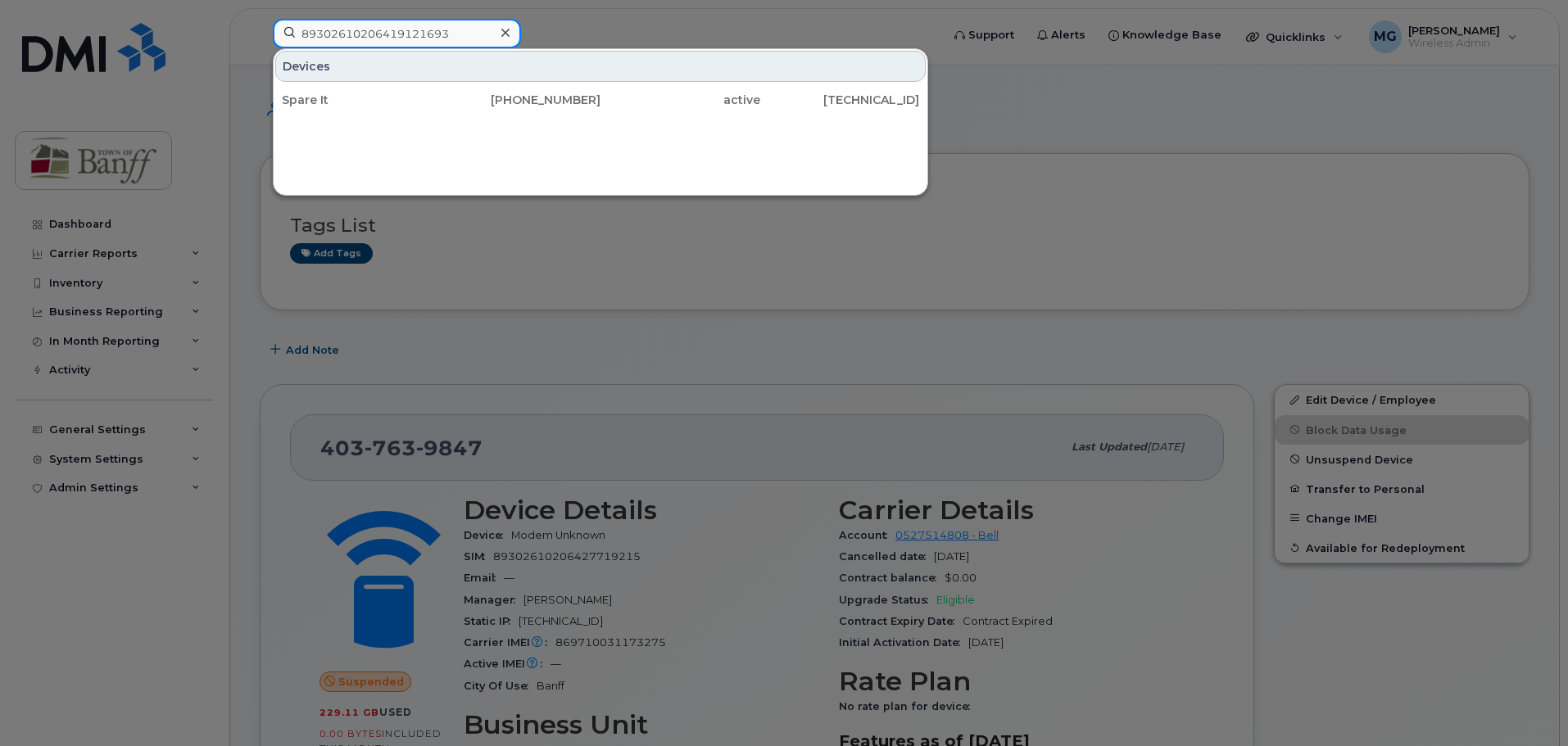
type input "89302610206419121693"
